Goal: Information Seeking & Learning: Find specific fact

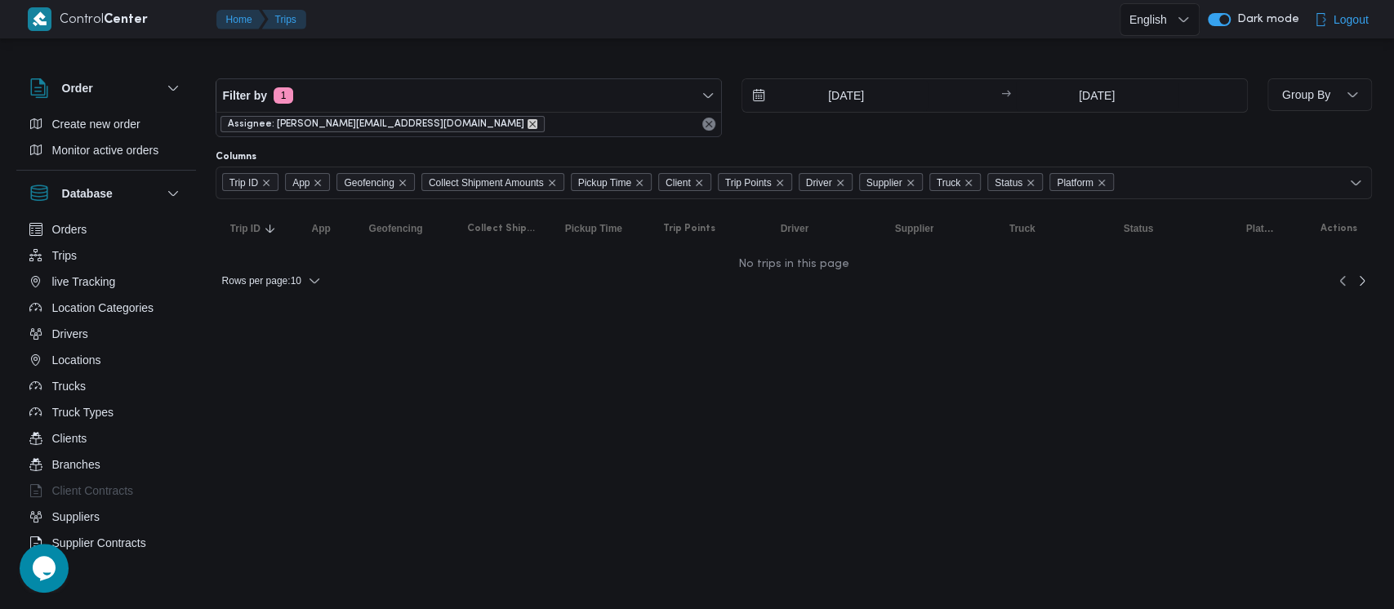
click at [528, 122] on icon "remove selected entity" at bounding box center [533, 124] width 10 height 10
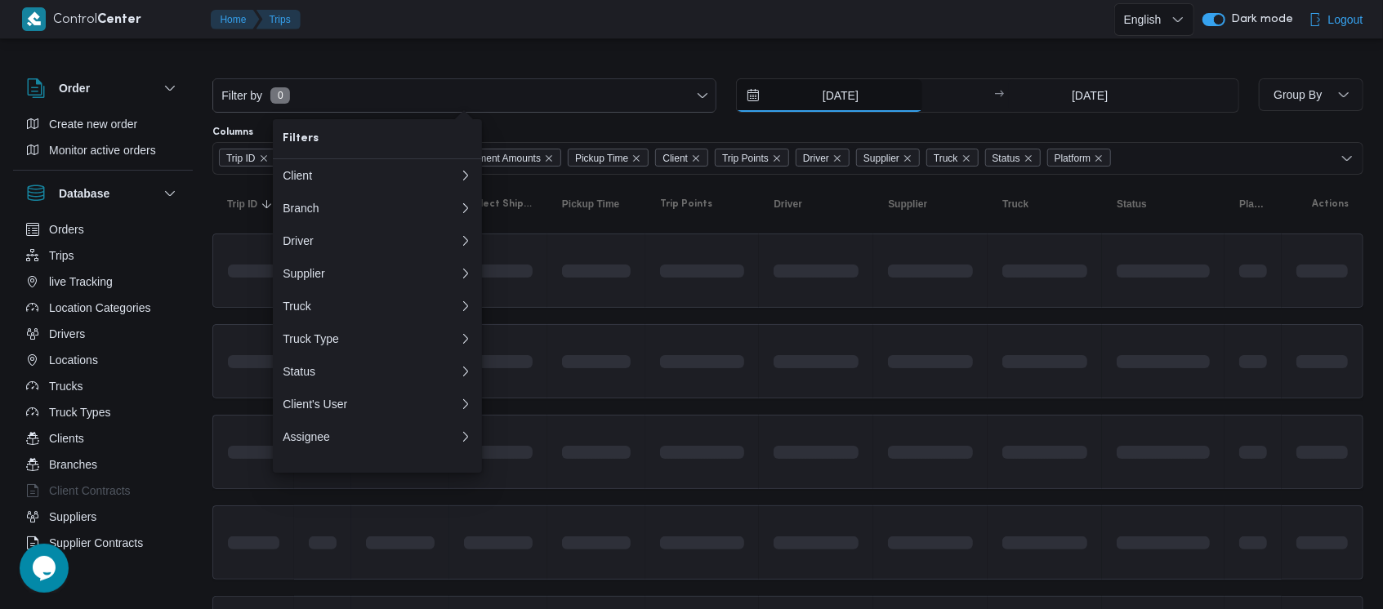
click at [827, 93] on input "[DATE]" at bounding box center [829, 95] width 185 height 33
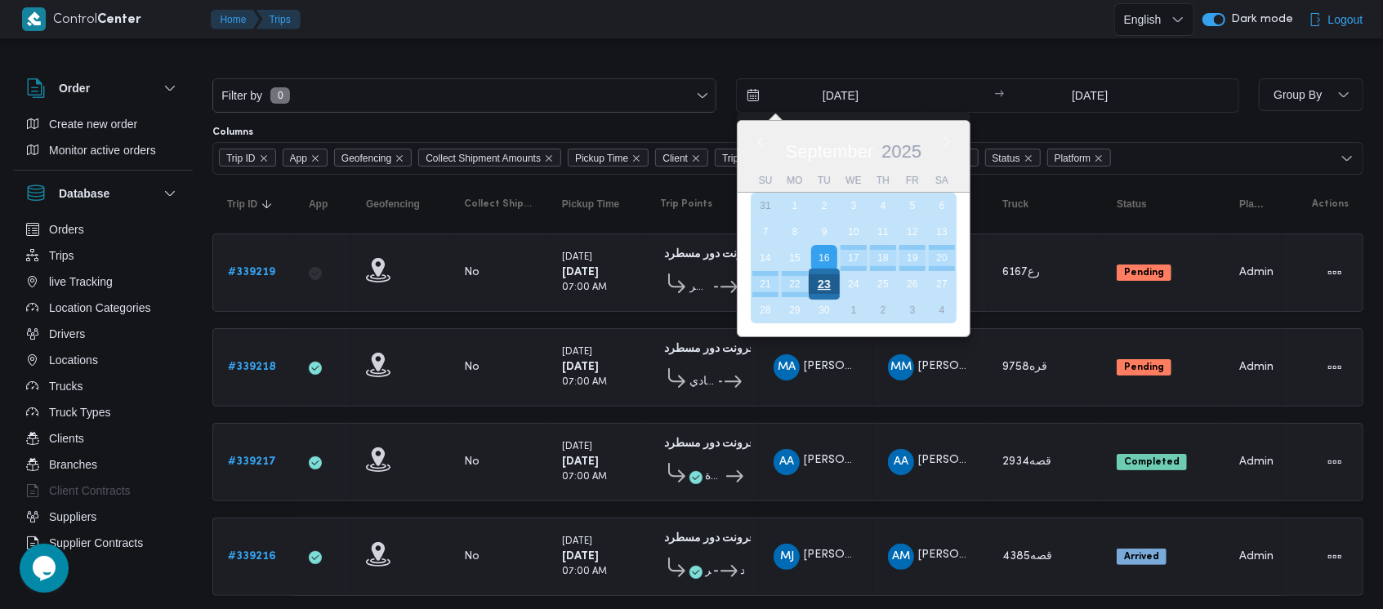
click at [825, 279] on div "23" at bounding box center [823, 284] width 31 height 31
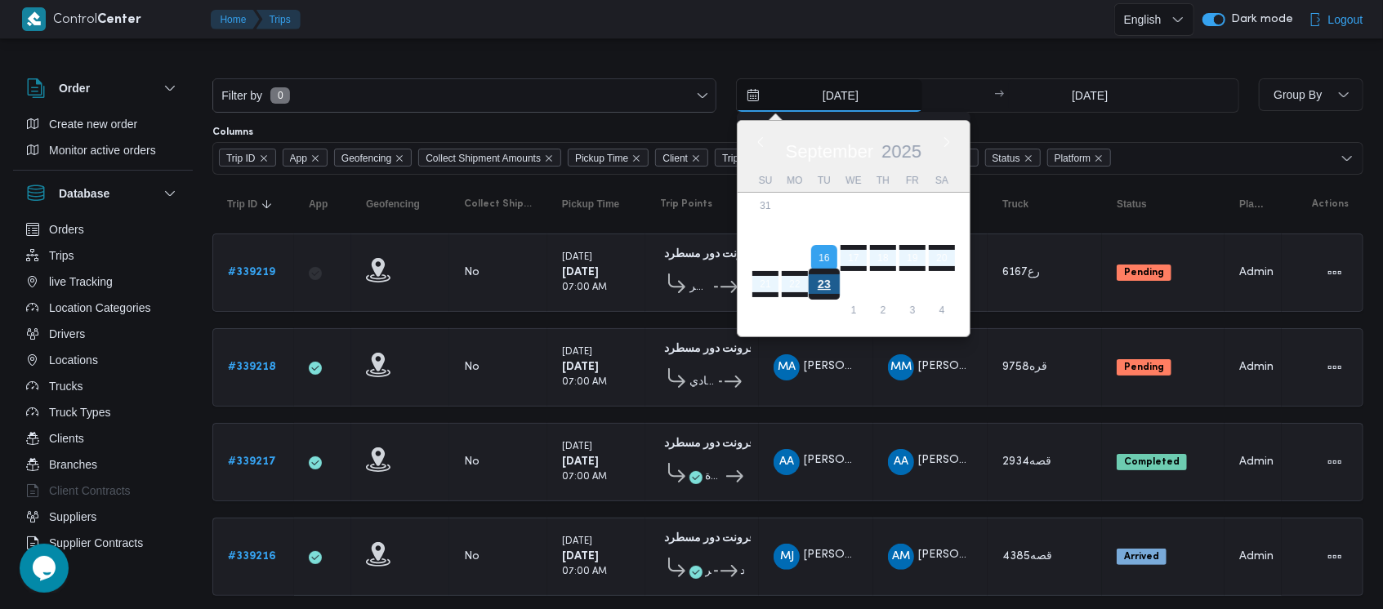
type input "[DATE]"
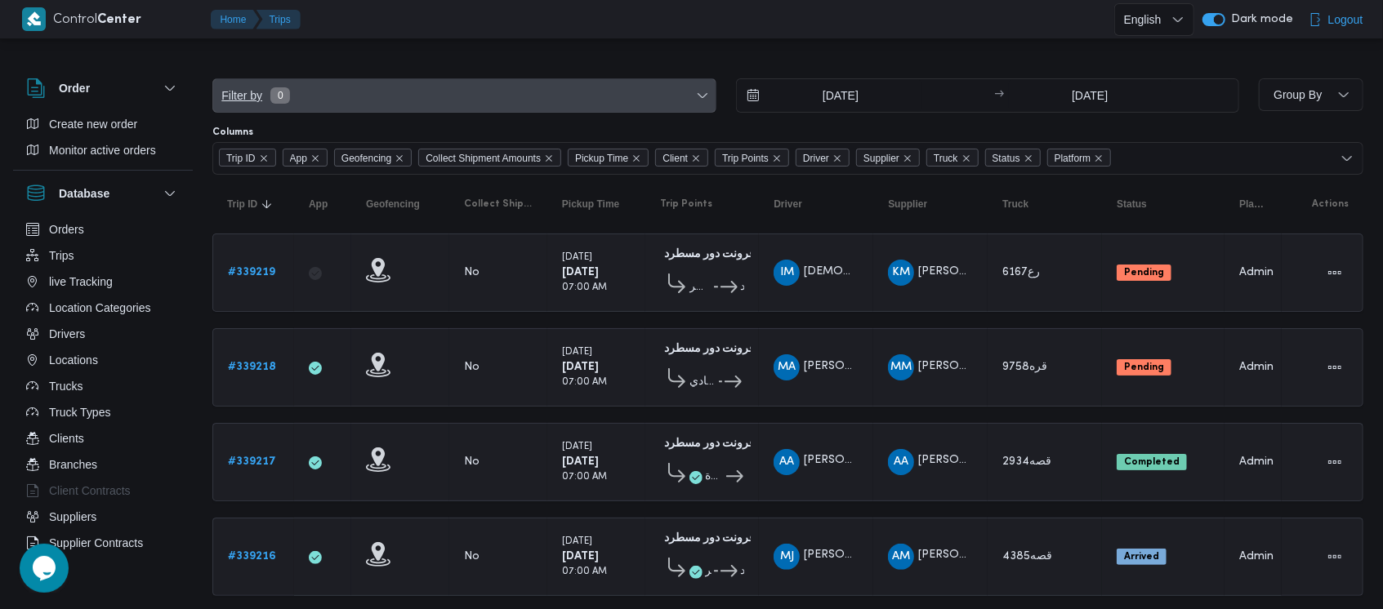
click at [289, 105] on span "Filter by 0" at bounding box center [255, 96] width 70 height 20
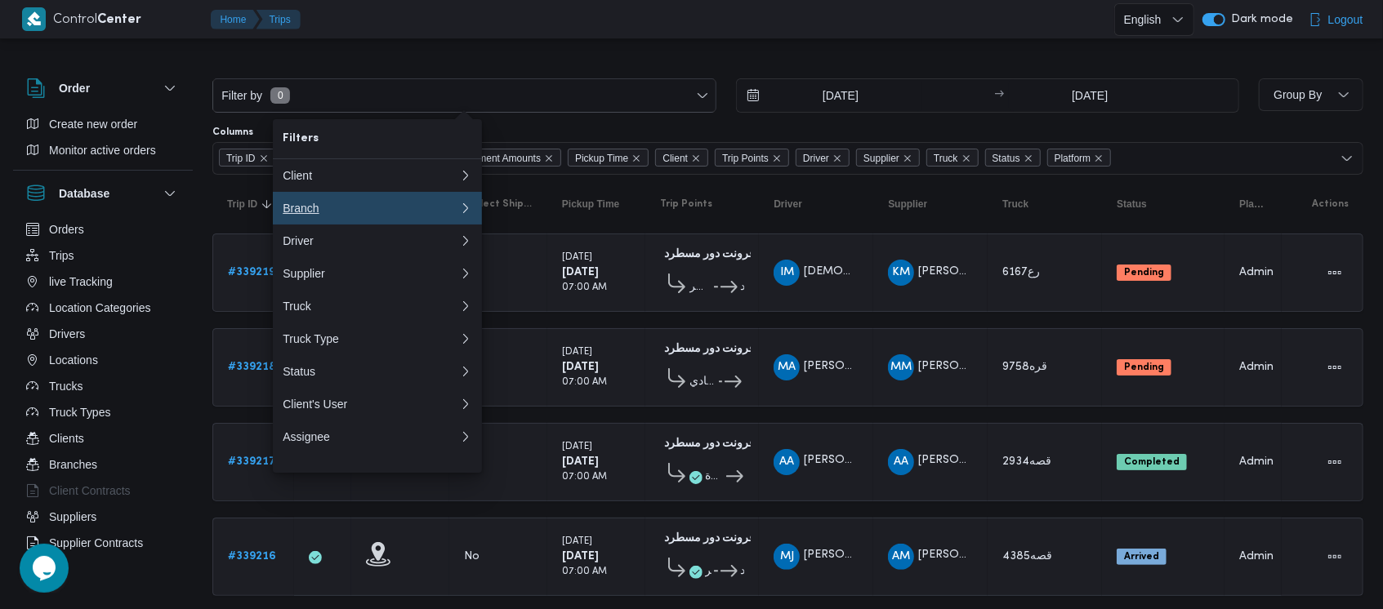
click at [355, 203] on div "Branch" at bounding box center [371, 208] width 176 height 13
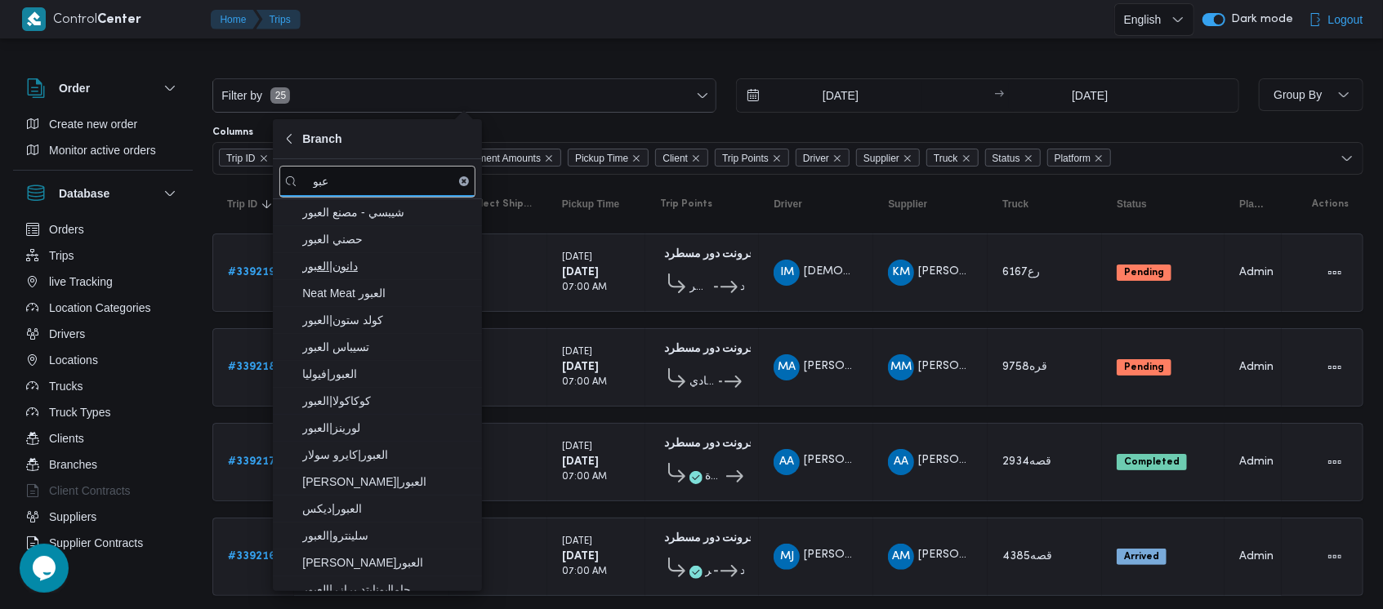
type input "عبو"
click at [391, 274] on span "دانون|العبور" at bounding box center [387, 266] width 170 height 20
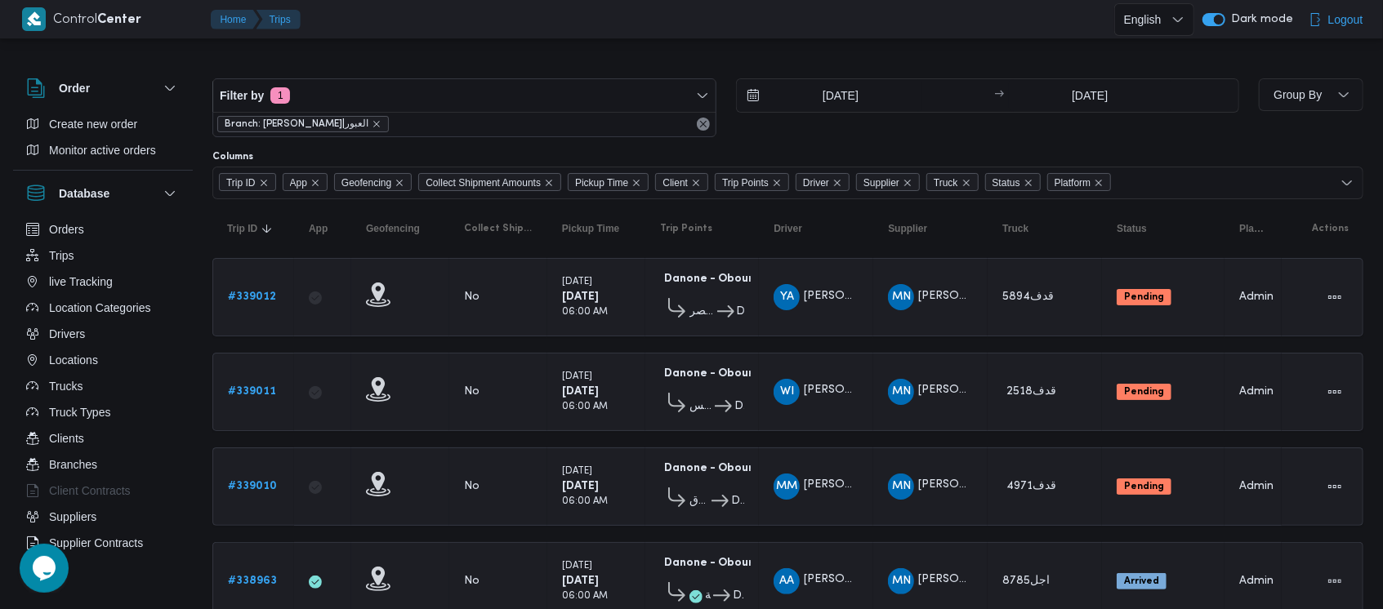
click at [830, 127] on div "[DATE] → [DATE]" at bounding box center [988, 107] width 504 height 59
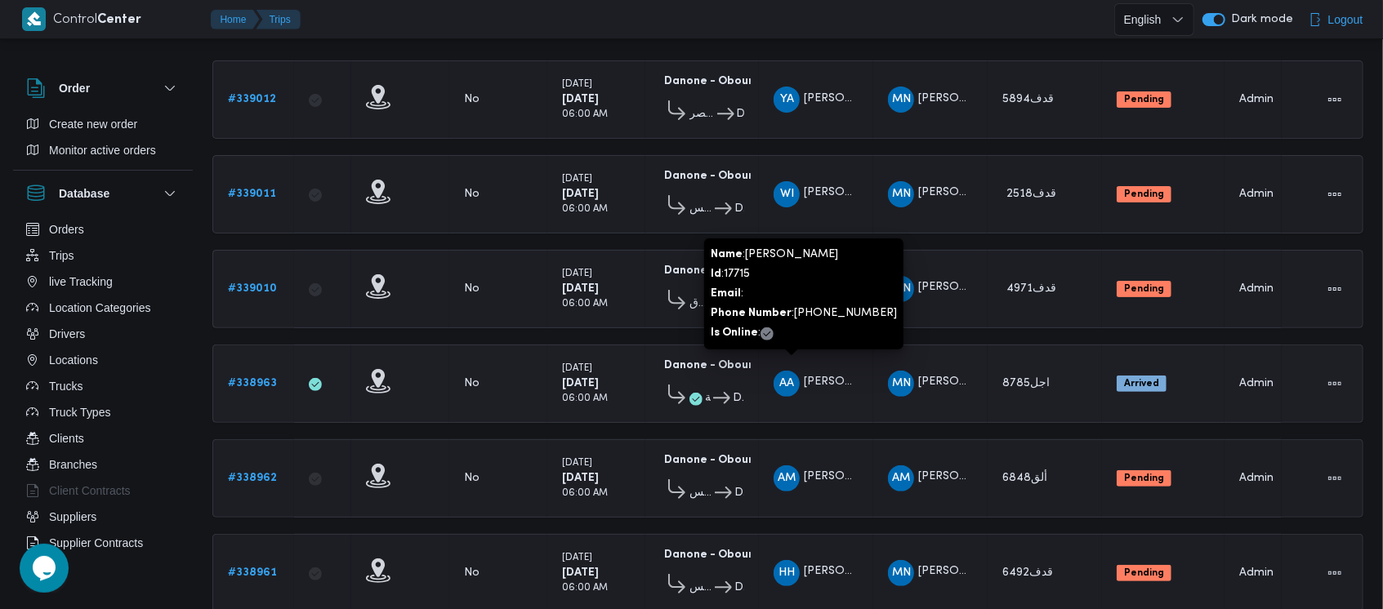
scroll to position [199, 0]
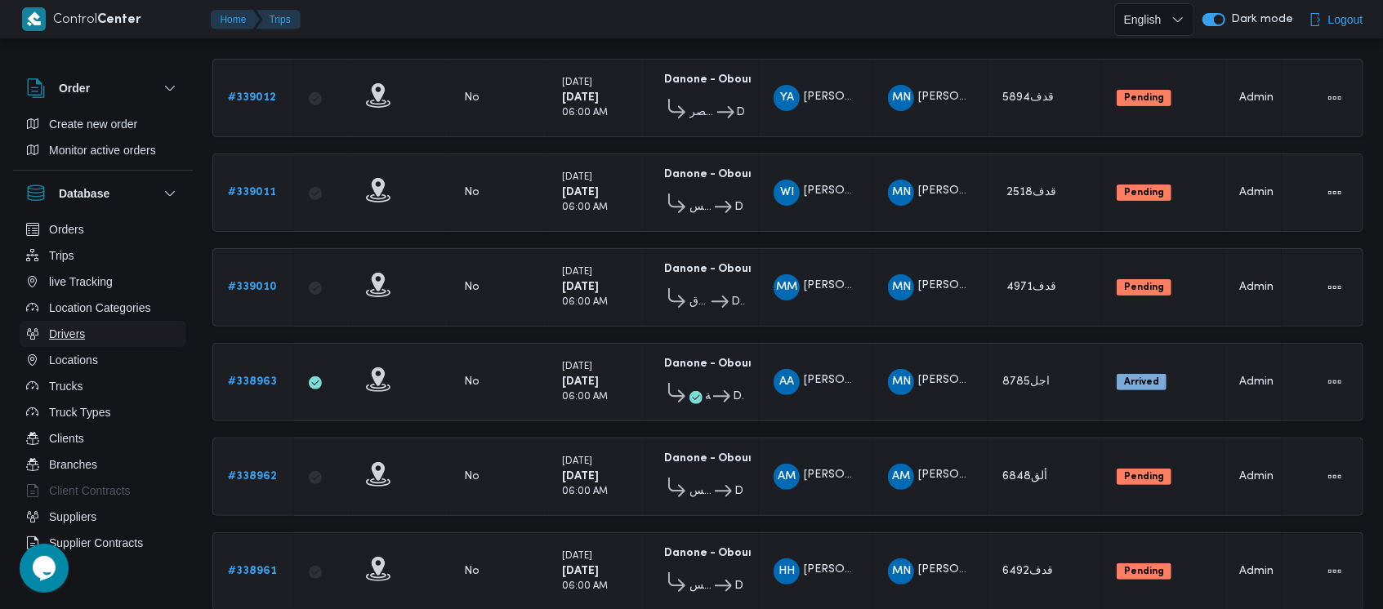
click at [85, 335] on button "Drivers" at bounding box center [103, 334] width 167 height 26
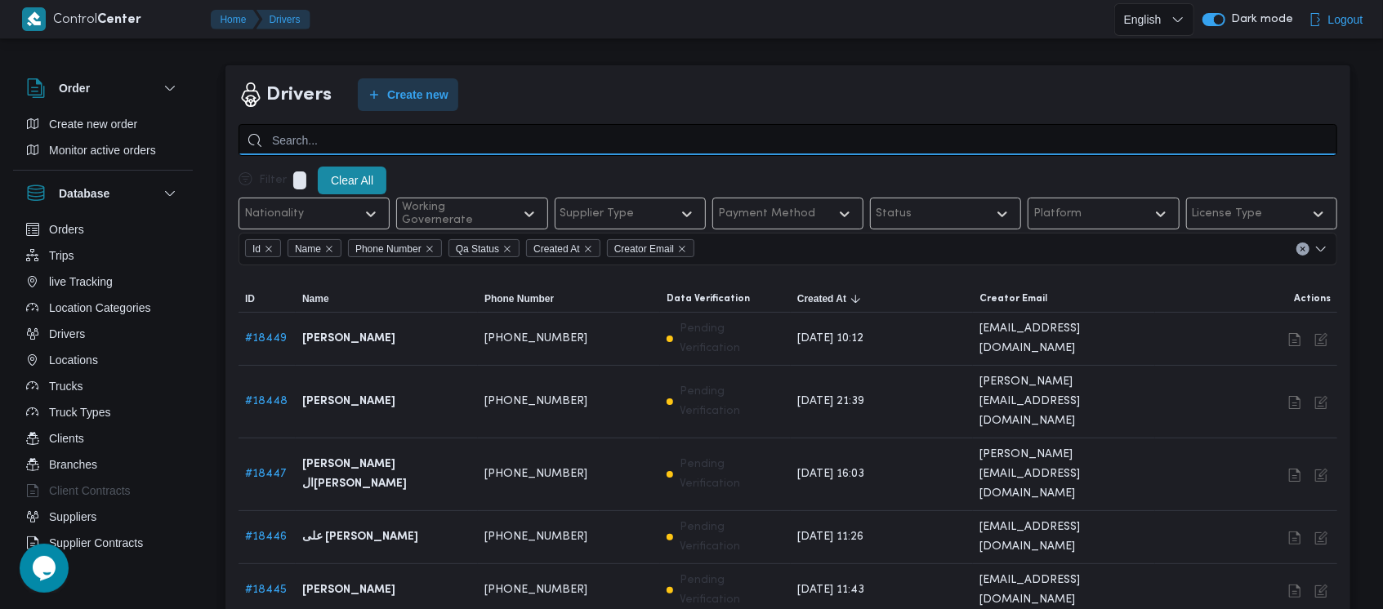
click at [719, 129] on input "search" at bounding box center [788, 140] width 1099 height 32
type input "[PERSON_NAME]"
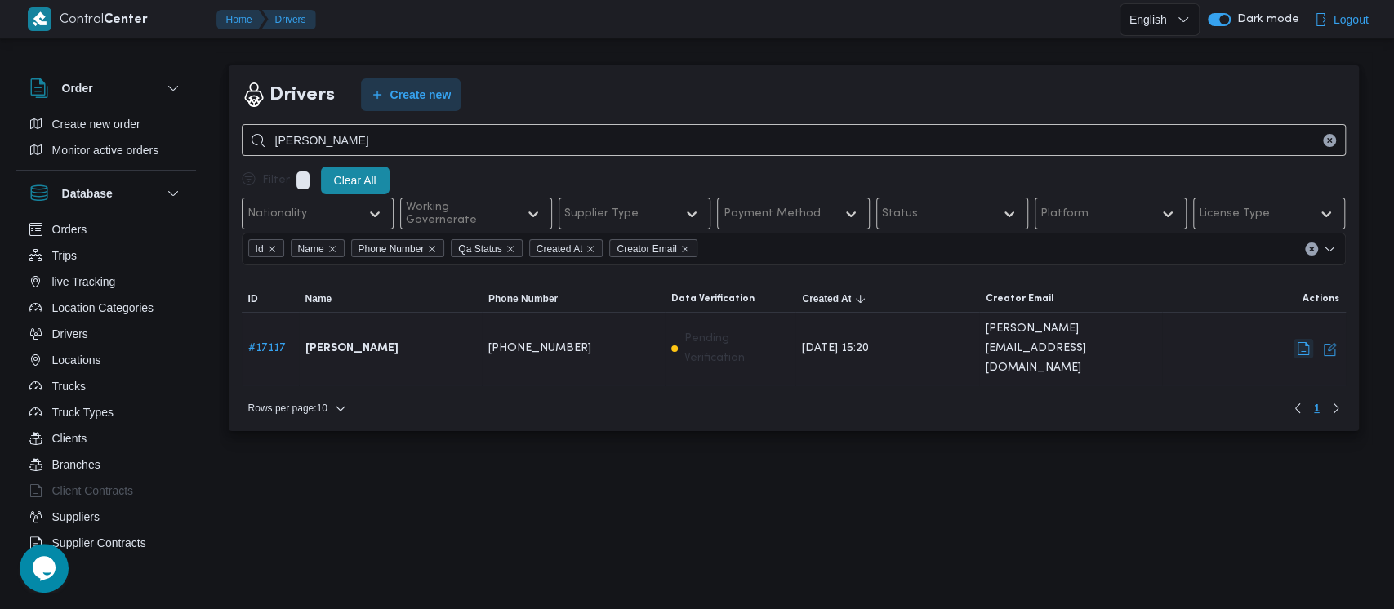
click at [1302, 339] on button "button" at bounding box center [1304, 349] width 20 height 20
click at [1300, 340] on button "button" at bounding box center [1304, 349] width 20 height 20
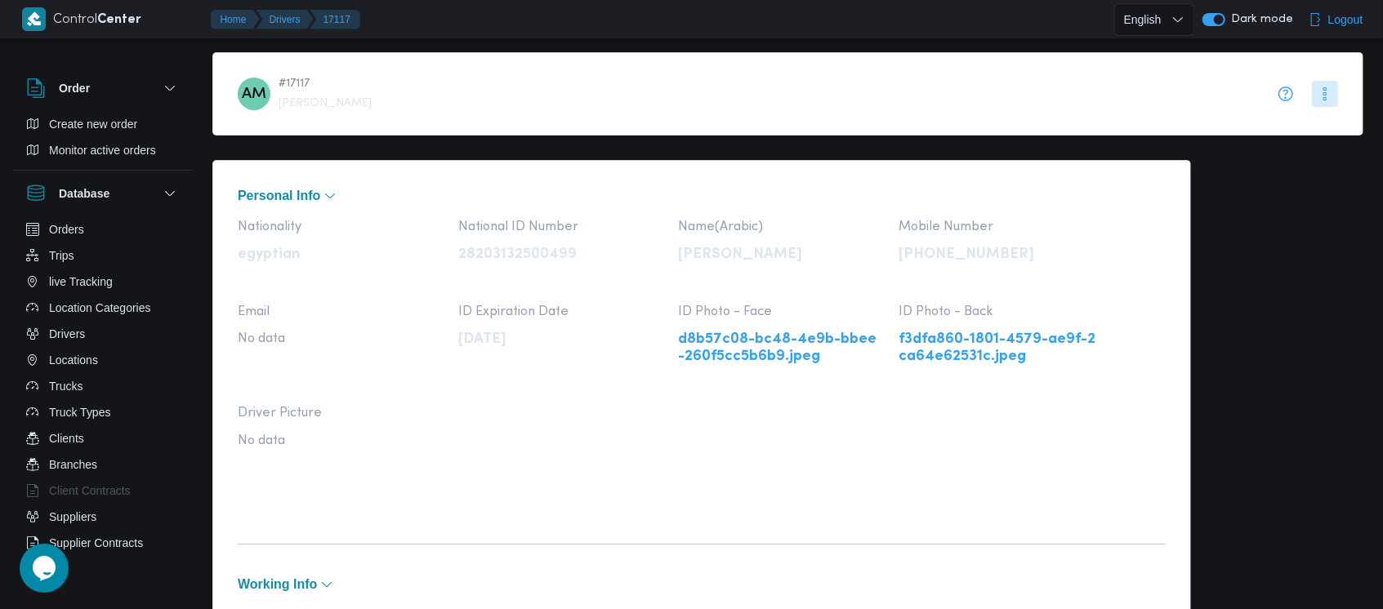
click at [787, 346] on link "d8b57c08-bc48-4e9b-bbee-260f5cc5b6b9.jpeg" at bounding box center [781, 348] width 204 height 33
